Goal: Information Seeking & Learning: Check status

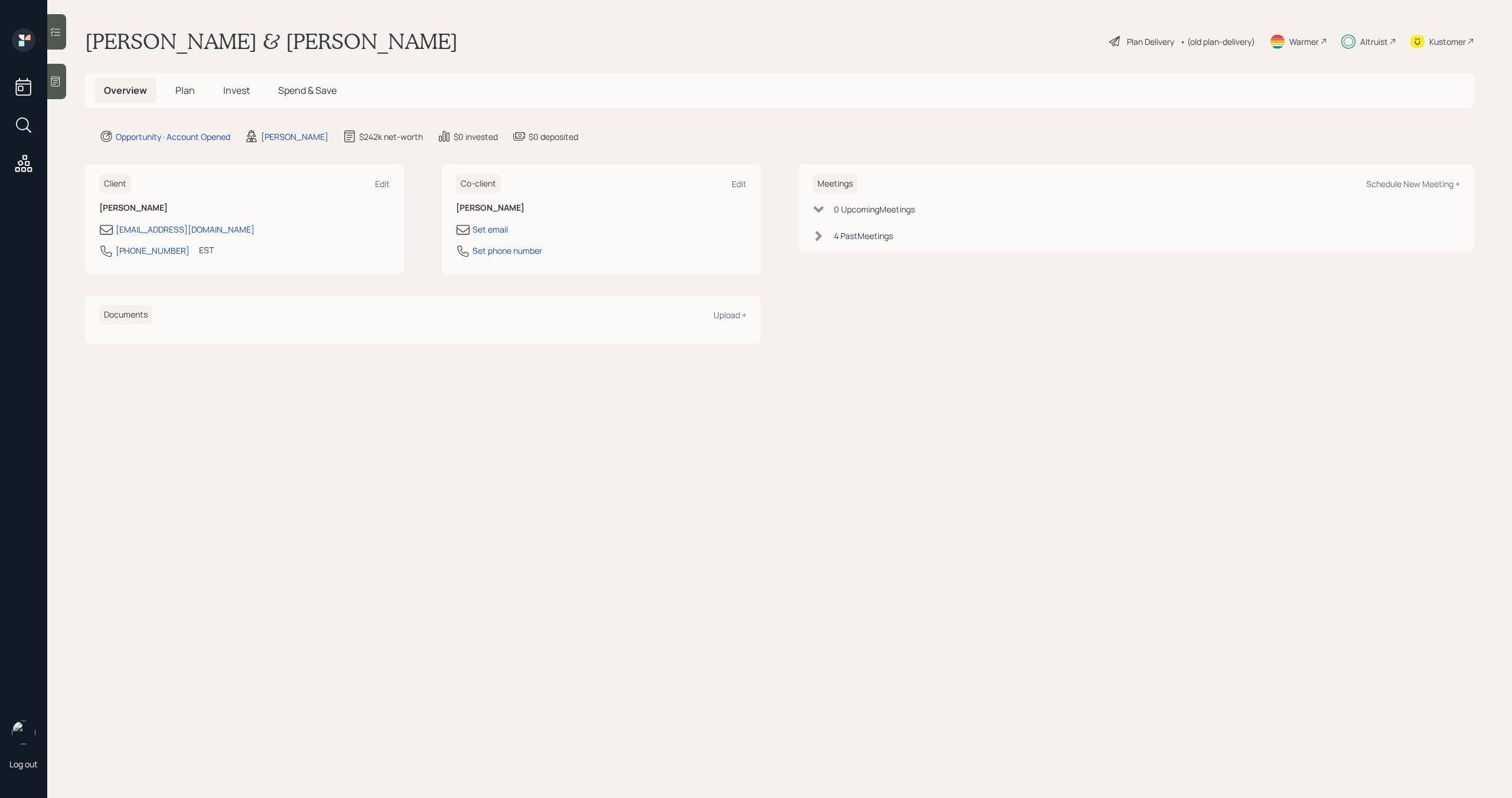
click at [243, 91] on span "Invest" at bounding box center [236, 91] width 26 height 13
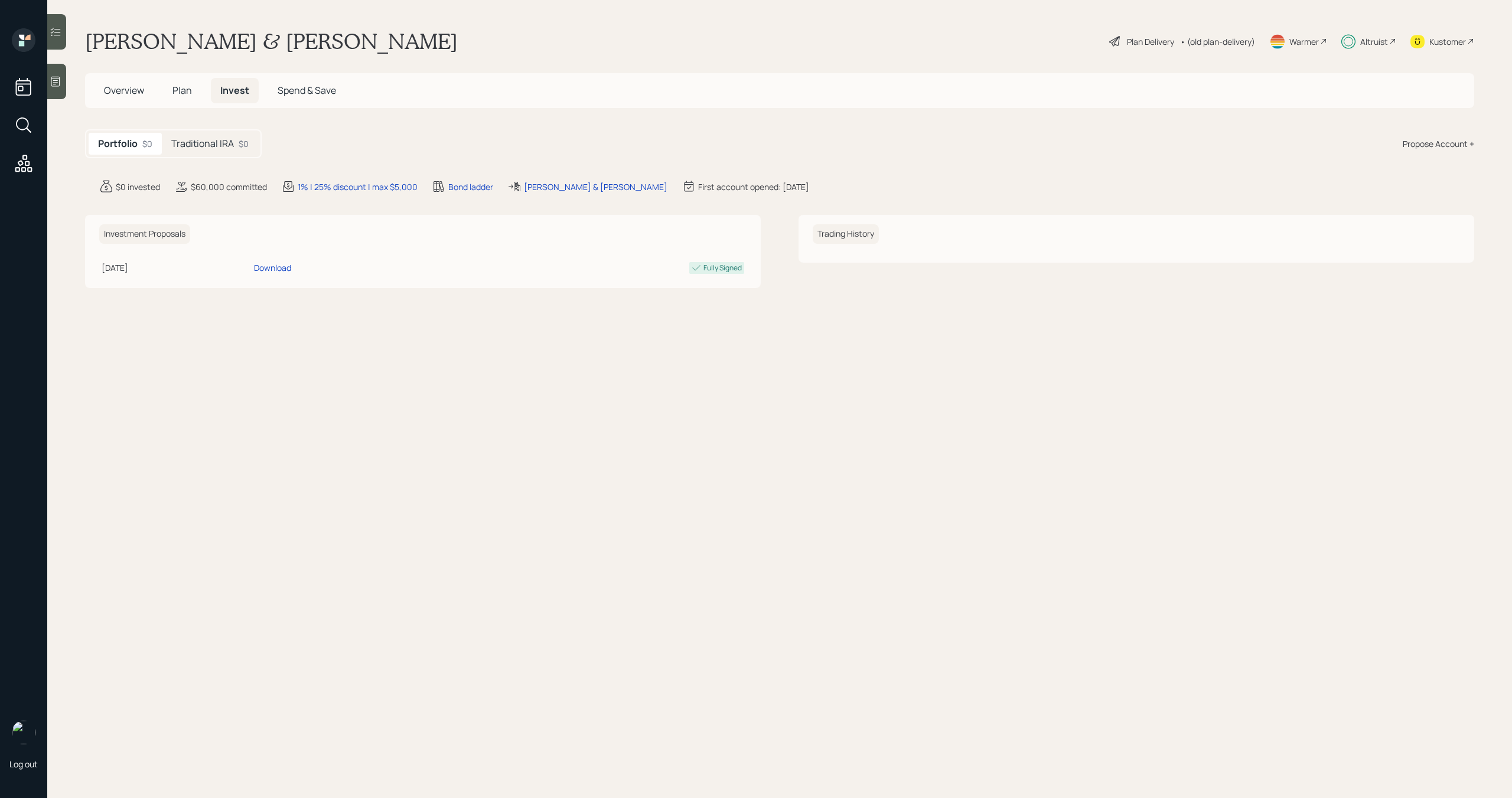
click at [207, 155] on div "Portfolio $0 Traditional IRA $0" at bounding box center [173, 144] width 176 height 29
click at [212, 144] on h5 "Traditional IRA" at bounding box center [203, 144] width 63 height 11
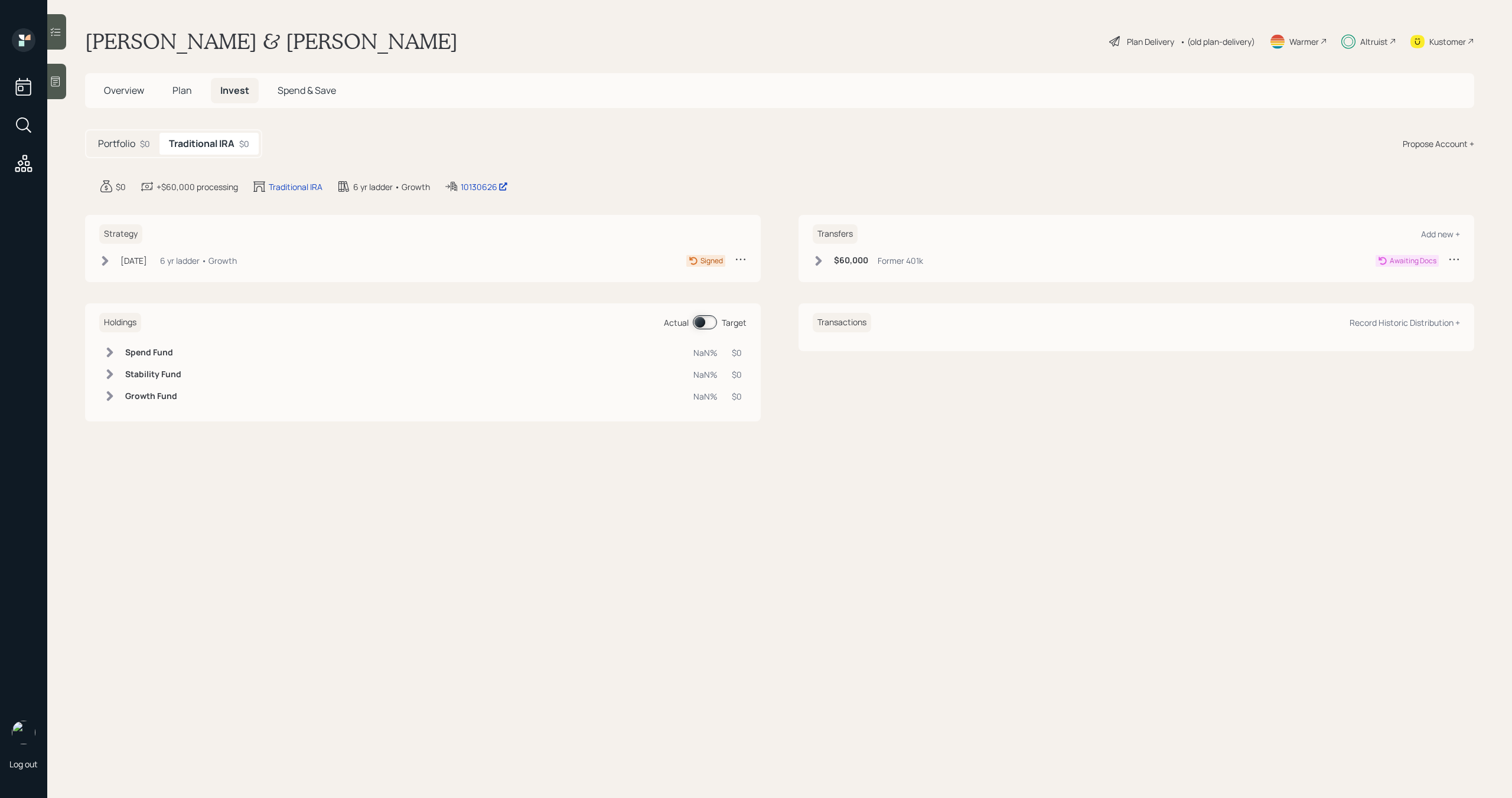
click at [816, 262] on icon at bounding box center [818, 261] width 12 height 12
